Goal: Task Accomplishment & Management: Manage account settings

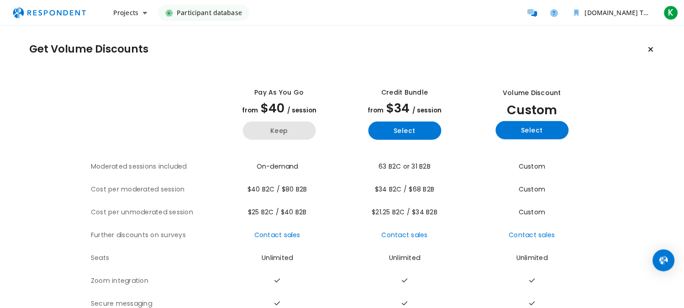
click at [284, 126] on button "Keep" at bounding box center [279, 130] width 73 height 18
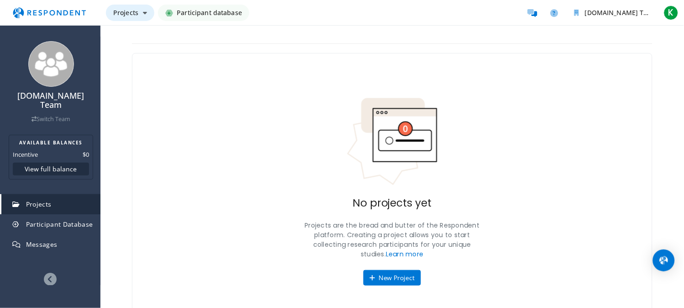
click at [126, 9] on span "Projects" at bounding box center [125, 12] width 25 height 9
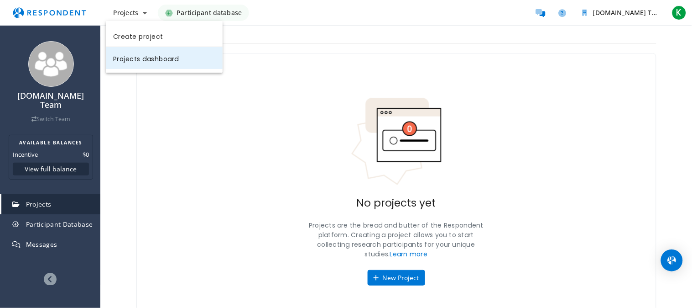
click at [143, 67] on link "Projects dashboard" at bounding box center [164, 58] width 117 height 22
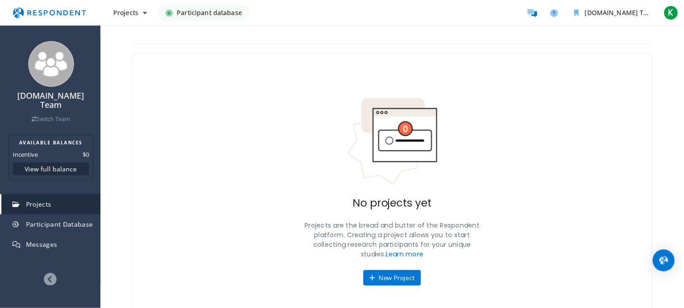
click at [190, 14] on span "Participant database" at bounding box center [209, 13] width 65 height 16
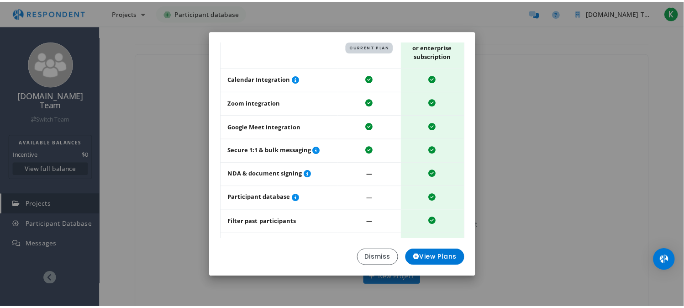
scroll to position [104, 0]
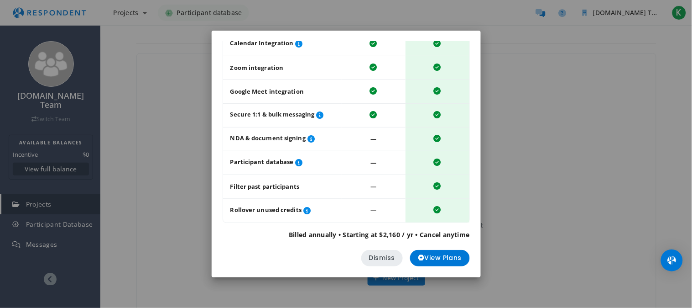
click at [386, 256] on button "Dismiss" at bounding box center [382, 258] width 42 height 16
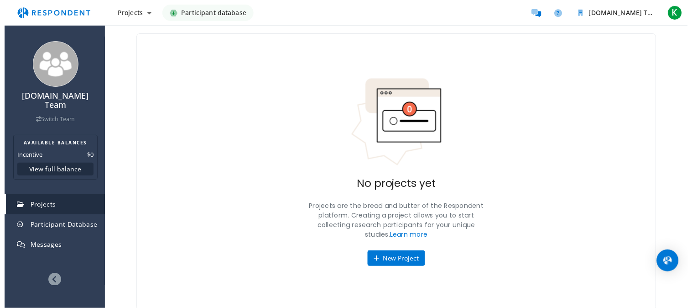
scroll to position [0, 0]
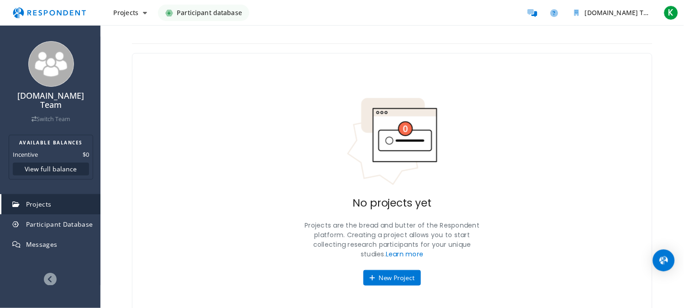
click at [52, 12] on img "Main navigation" at bounding box center [49, 12] width 84 height 17
click at [73, 220] on span "Participant Database" at bounding box center [59, 224] width 67 height 9
click at [24, 214] on link "Participant Database" at bounding box center [50, 224] width 99 height 20
click at [29, 240] on span "Messages" at bounding box center [41, 244] width 31 height 9
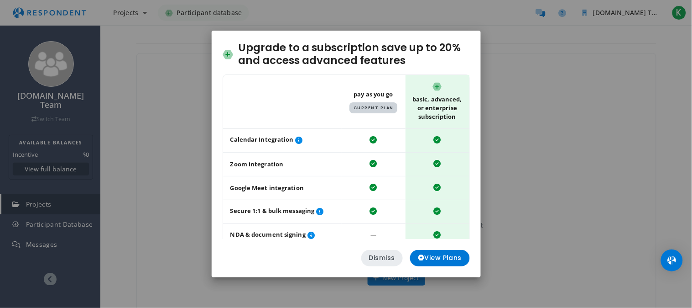
click at [376, 263] on button "Dismiss" at bounding box center [382, 258] width 42 height 16
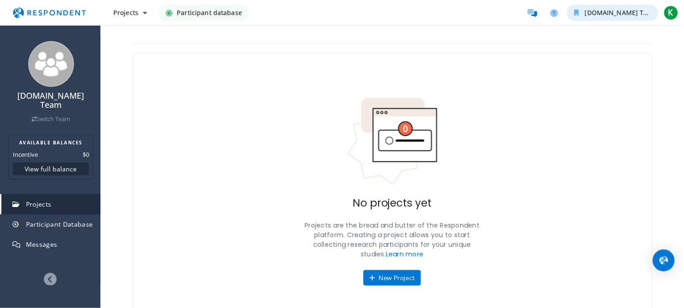
click at [644, 15] on button "[DOMAIN_NAME] Team" at bounding box center [612, 13] width 91 height 16
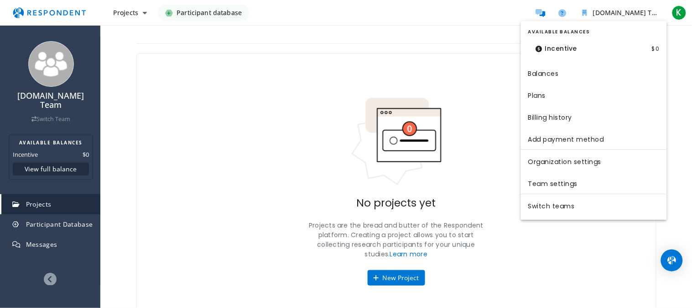
click at [458, 124] on md-backdrop at bounding box center [346, 154] width 692 height 308
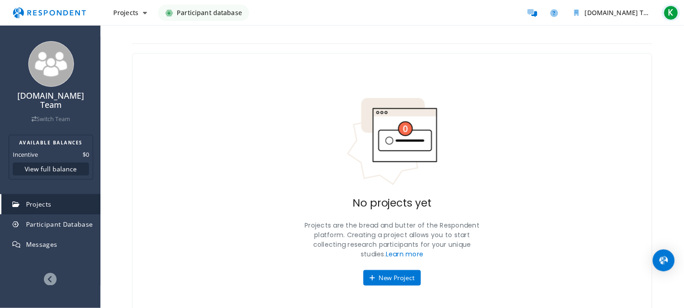
click at [676, 14] on span "K" at bounding box center [671, 12] width 15 height 15
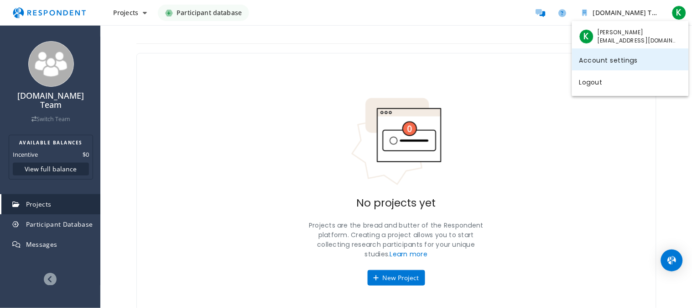
click at [636, 67] on link "Account settings" at bounding box center [630, 59] width 117 height 22
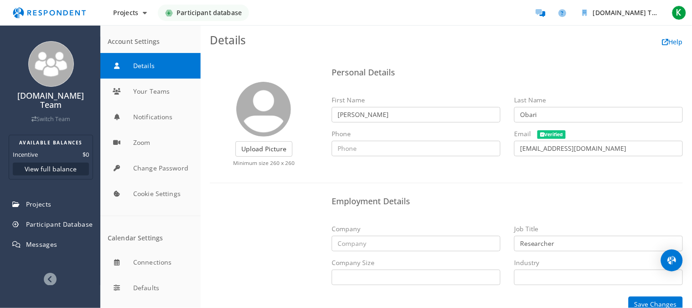
scroll to position [12, 0]
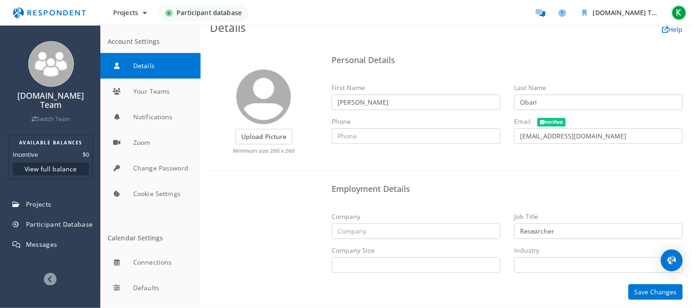
click at [671, 11] on button "K" at bounding box center [680, 13] width 18 height 16
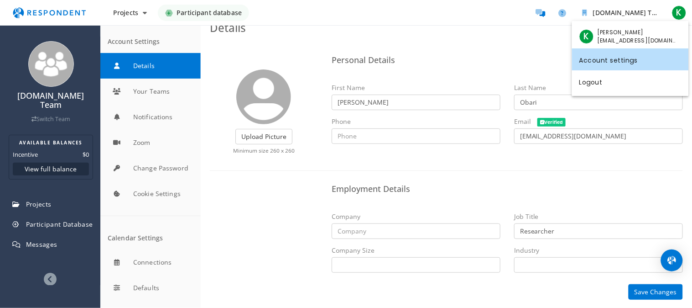
click at [635, 31] on span "[PERSON_NAME]" at bounding box center [638, 32] width 80 height 8
click at [631, 33] on span "[PERSON_NAME]" at bounding box center [638, 32] width 80 height 8
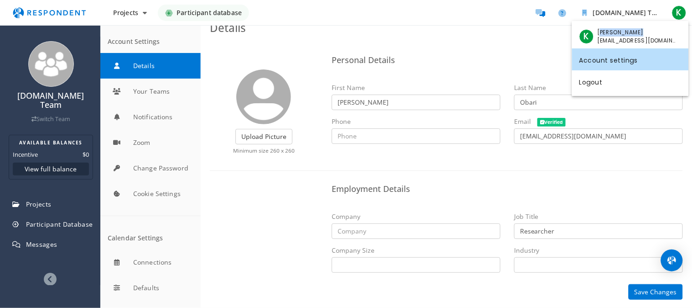
click at [582, 48] on link "Account settings" at bounding box center [630, 59] width 117 height 22
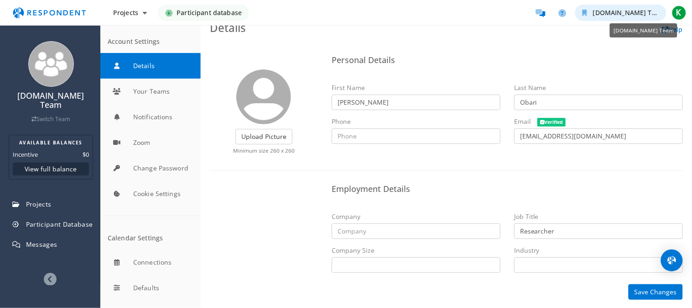
click at [642, 9] on span "[DOMAIN_NAME] Team" at bounding box center [629, 12] width 73 height 9
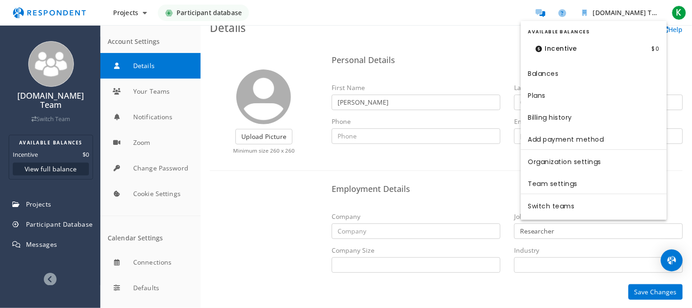
click at [477, 24] on md-backdrop at bounding box center [346, 154] width 692 height 308
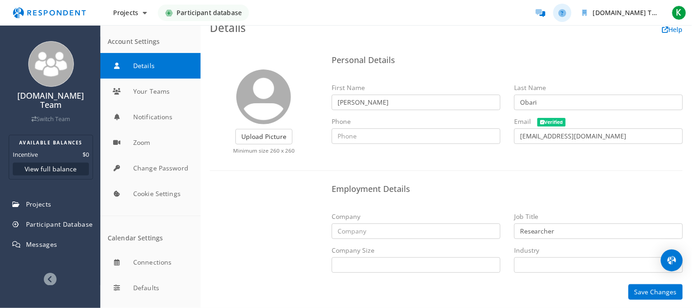
click at [572, 12] on link "Help and support" at bounding box center [563, 13] width 18 height 18
click at [168, 178] on button "Change Password" at bounding box center [150, 168] width 100 height 26
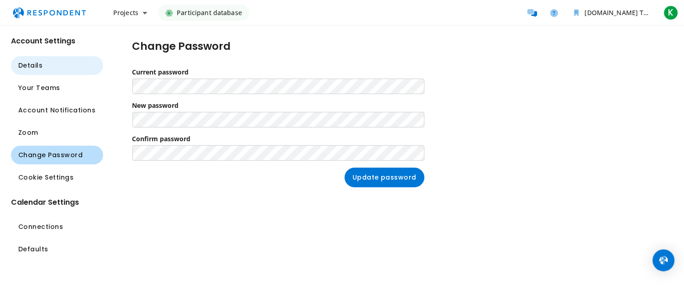
click at [44, 62] on button "Details" at bounding box center [57, 65] width 92 height 19
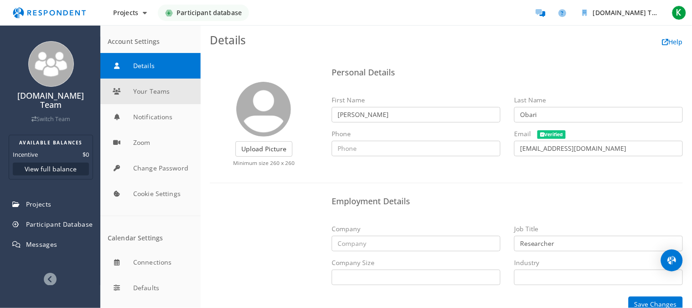
click at [131, 96] on button "Your Teams" at bounding box center [150, 92] width 100 height 26
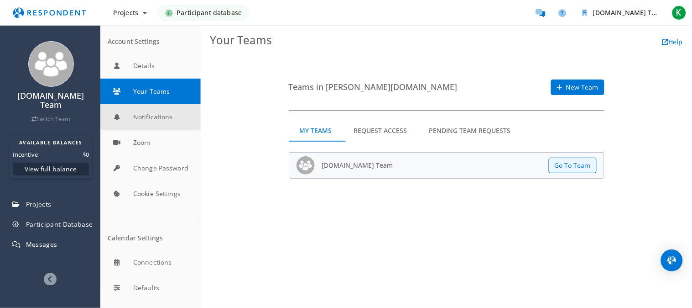
click at [131, 124] on button "Notifications" at bounding box center [150, 117] width 100 height 26
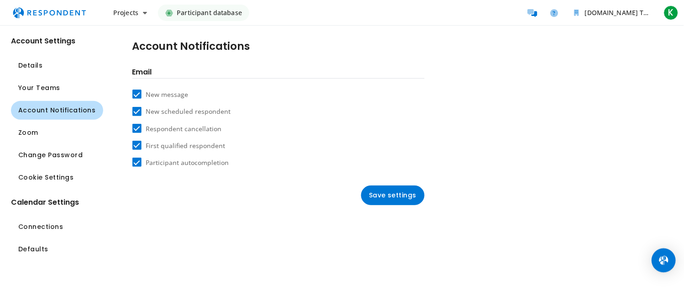
click at [659, 262] on img "Open Intercom Messenger" at bounding box center [664, 260] width 12 height 12
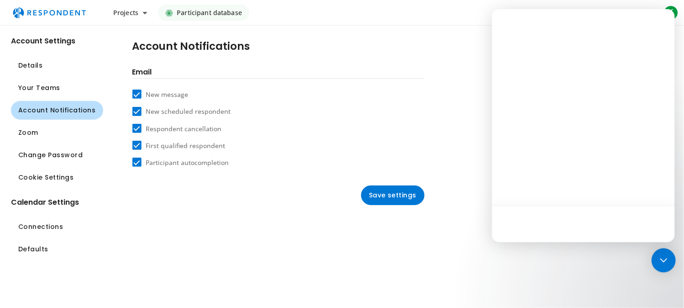
click at [659, 262] on icon "Open Intercom Messenger" at bounding box center [664, 260] width 12 height 12
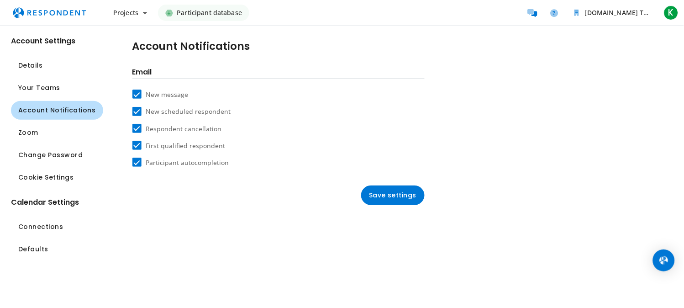
click at [663, 19] on li "K" at bounding box center [671, 13] width 18 height 16
click at [666, 18] on div "K" at bounding box center [671, 12] width 15 height 15
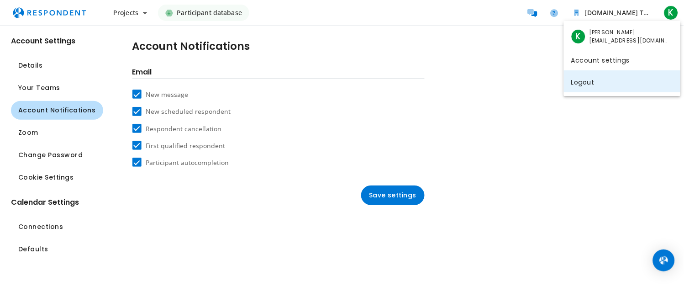
click at [623, 89] on link "Logout" at bounding box center [622, 81] width 117 height 22
